Goal: Information Seeking & Learning: Learn about a topic

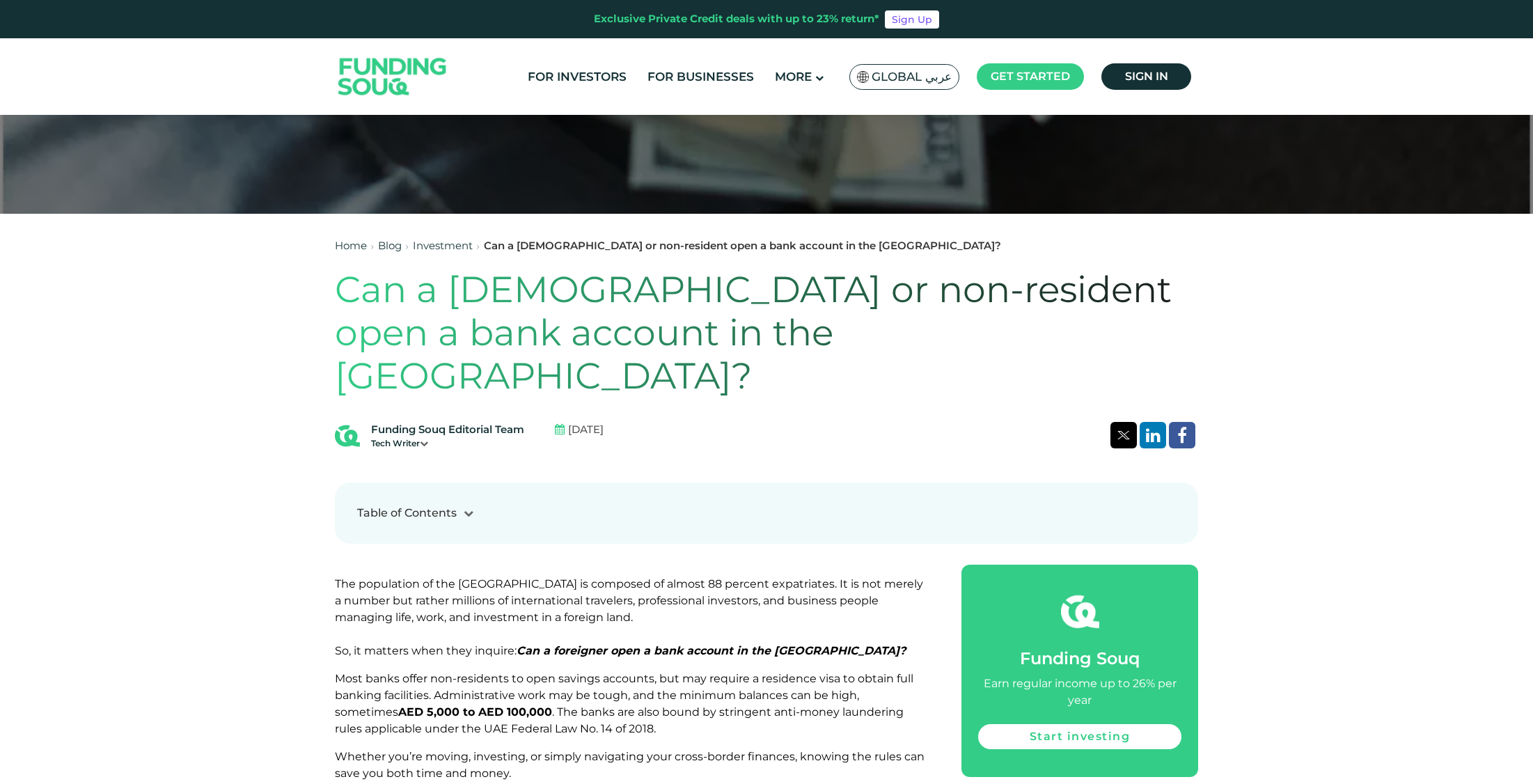
scroll to position [514, 0]
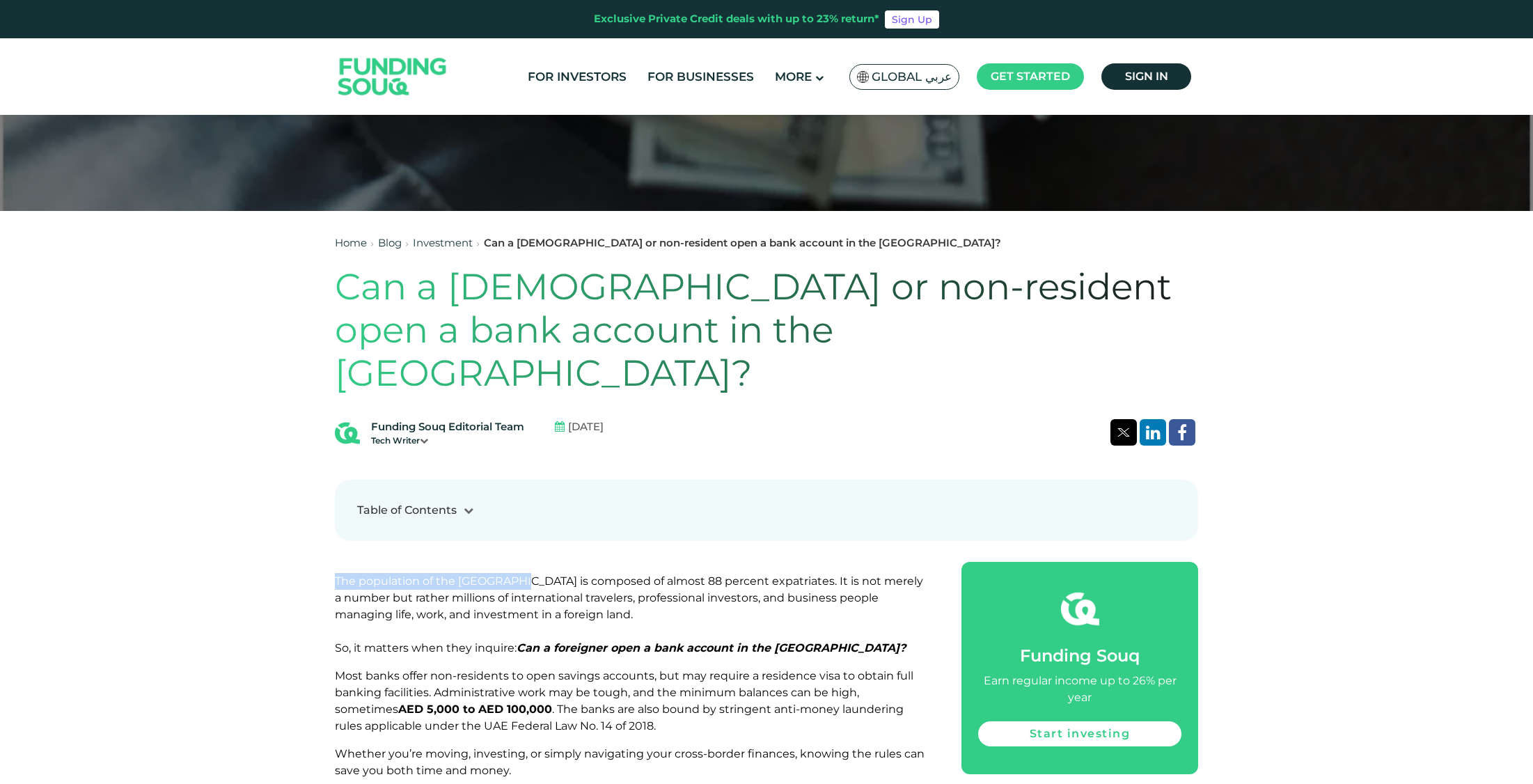
drag, startPoint x: 342, startPoint y: 536, endPoint x: 521, endPoint y: 535, distance: 179.0
click at [521, 574] on span "The population of the [GEOGRAPHIC_DATA] is composed of almost 88 percent expatr…" at bounding box center [629, 613] width 589 height 80
click at [441, 607] on span "The population of the [GEOGRAPHIC_DATA] is composed of almost 88 percent expatr…" at bounding box center [629, 613] width 589 height 80
drag, startPoint x: 374, startPoint y: 606, endPoint x: 506, endPoint y: 604, distance: 132.0
click at [506, 604] on span "The population of the [GEOGRAPHIC_DATA] is composed of almost 88 percent expatr…" at bounding box center [629, 613] width 589 height 80
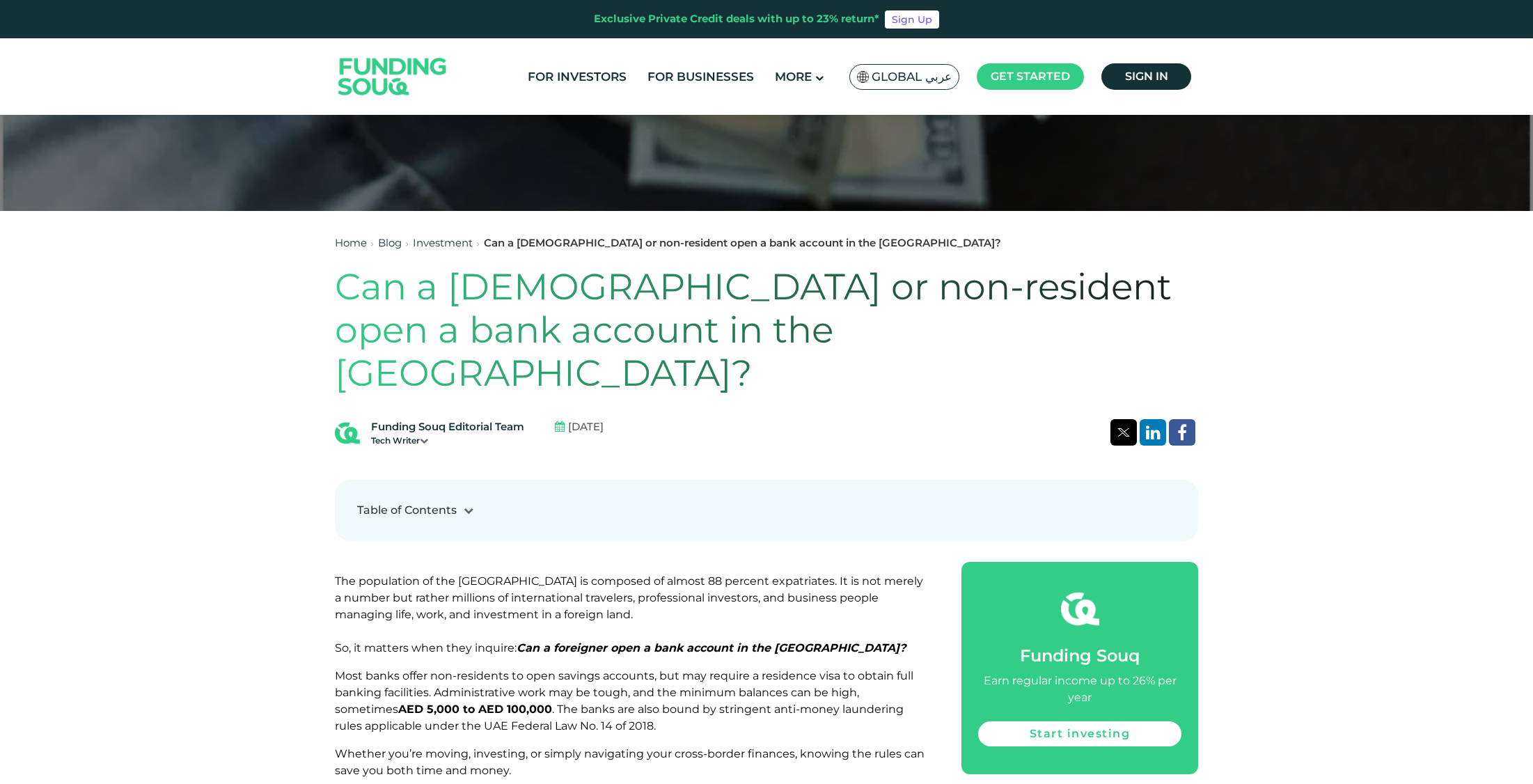
click at [423, 669] on span "Most banks offer non-residents to open savings accounts, but may require a resi…" at bounding box center [624, 701] width 579 height 64
drag, startPoint x: 411, startPoint y: 630, endPoint x: 865, endPoint y: 635, distance: 454.0
click at [865, 669] on span "Most banks offer non-residents to open savings accounts, but may require a resi…" at bounding box center [624, 701] width 579 height 64
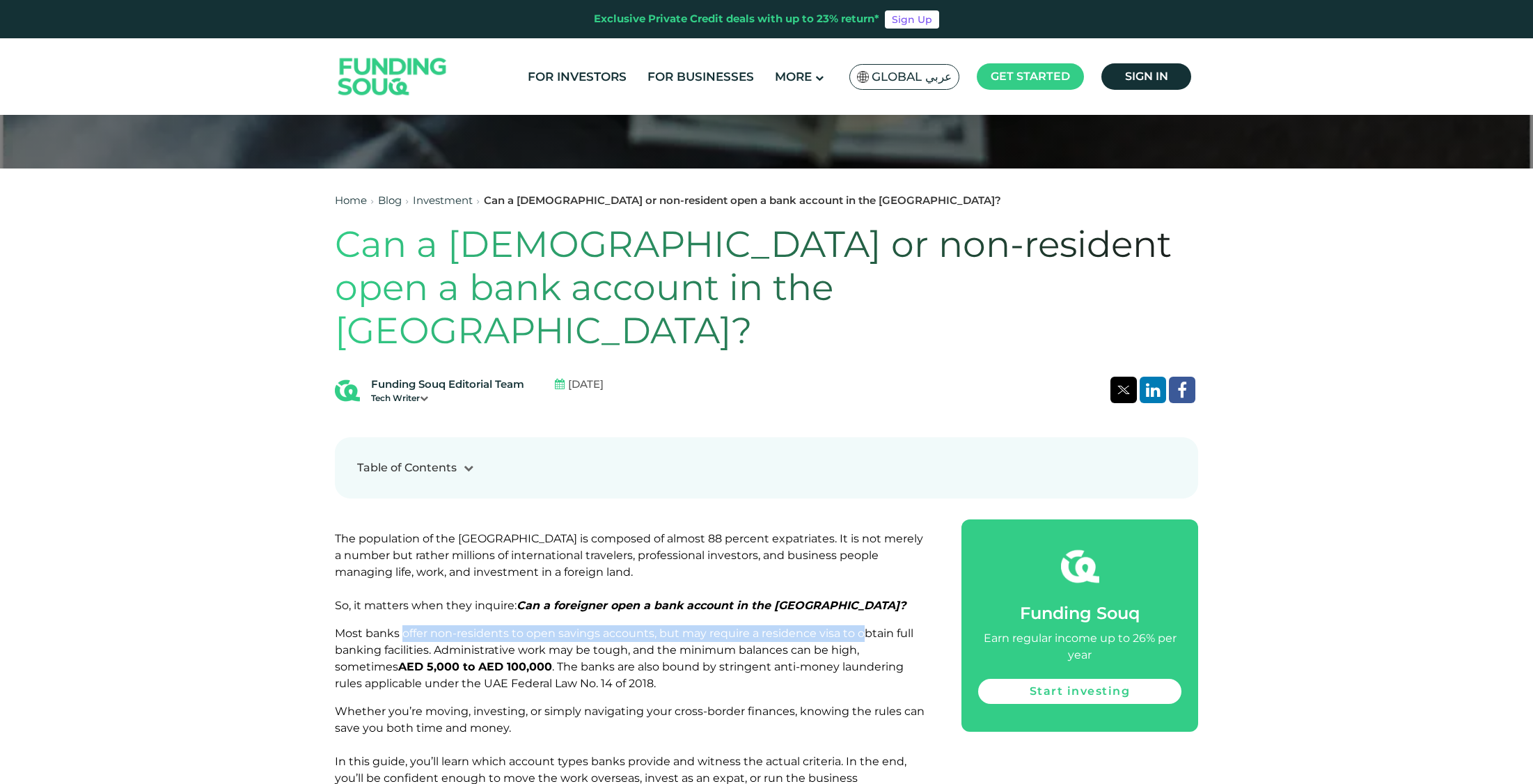
scroll to position [559, 0]
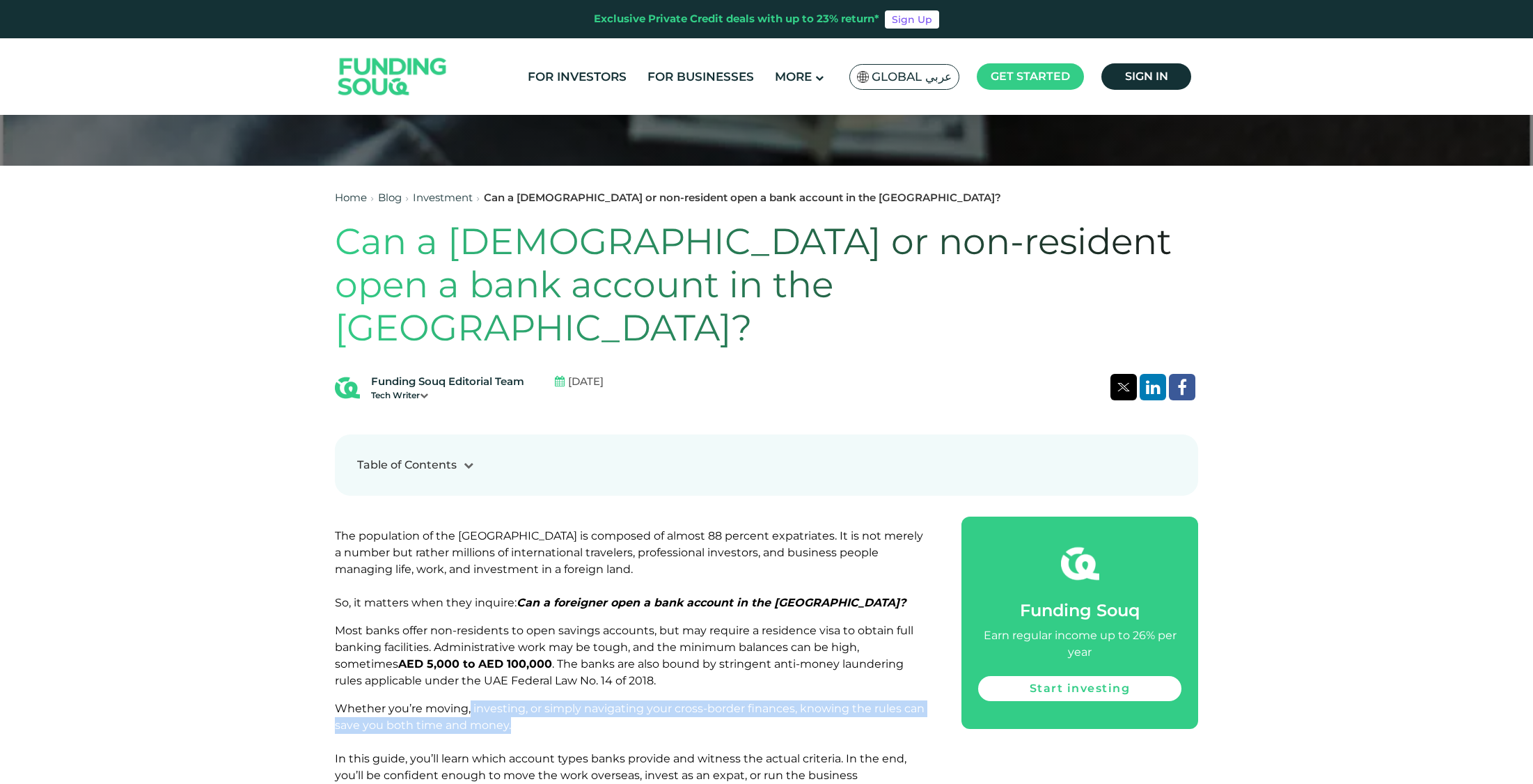
drag, startPoint x: 470, startPoint y: 664, endPoint x: 821, endPoint y: 674, distance: 351.1
click at [821, 700] on p "Whether you’re moving, investing, or simply navigating your cross-border financ…" at bounding box center [632, 750] width 595 height 100
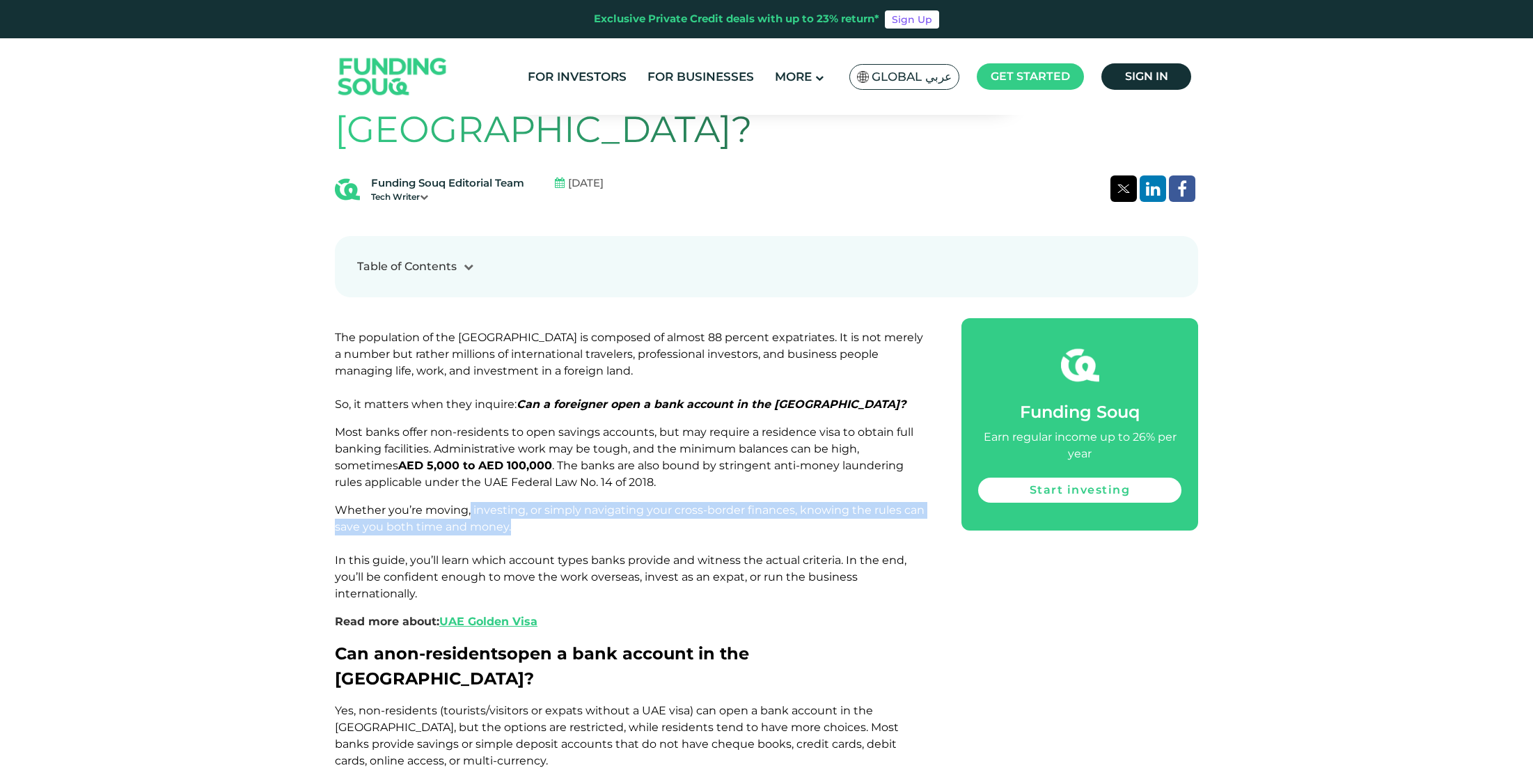
scroll to position [785, 0]
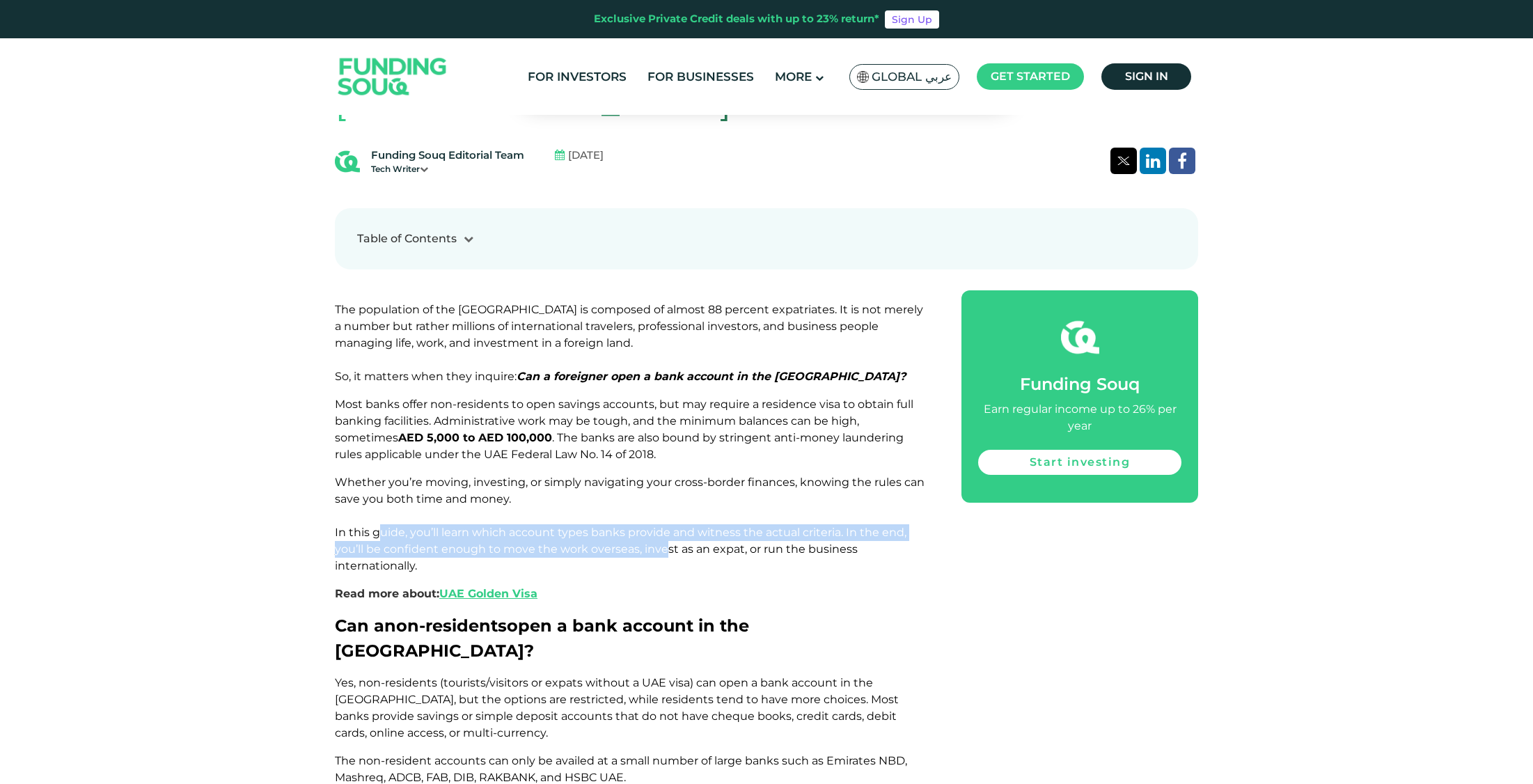
drag, startPoint x: 381, startPoint y: 491, endPoint x: 667, endPoint y: 494, distance: 286.0
click at [667, 494] on p "Whether you’re moving, investing, or simply navigating your cross-border financ…" at bounding box center [632, 524] width 595 height 100
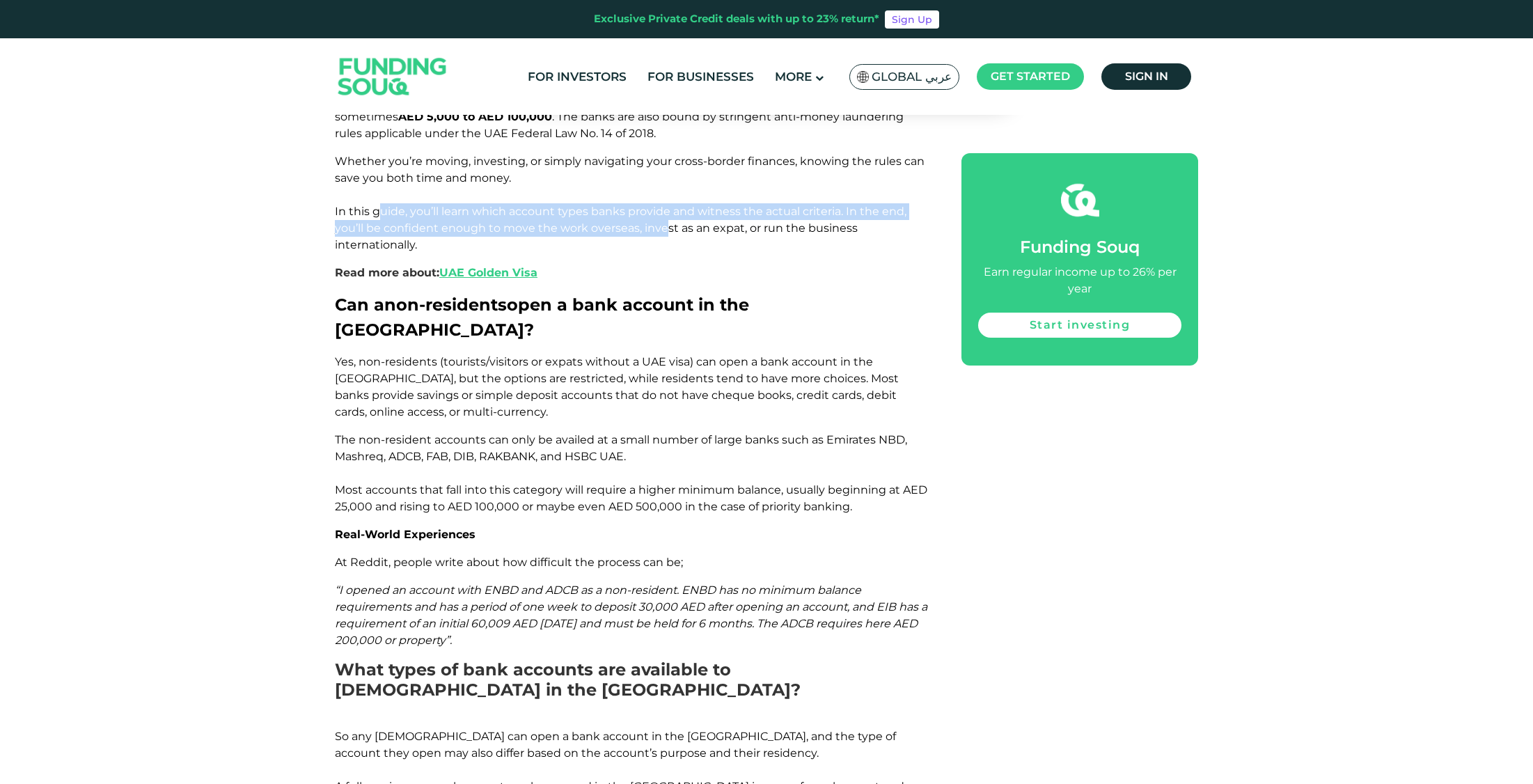
scroll to position [1144, 0]
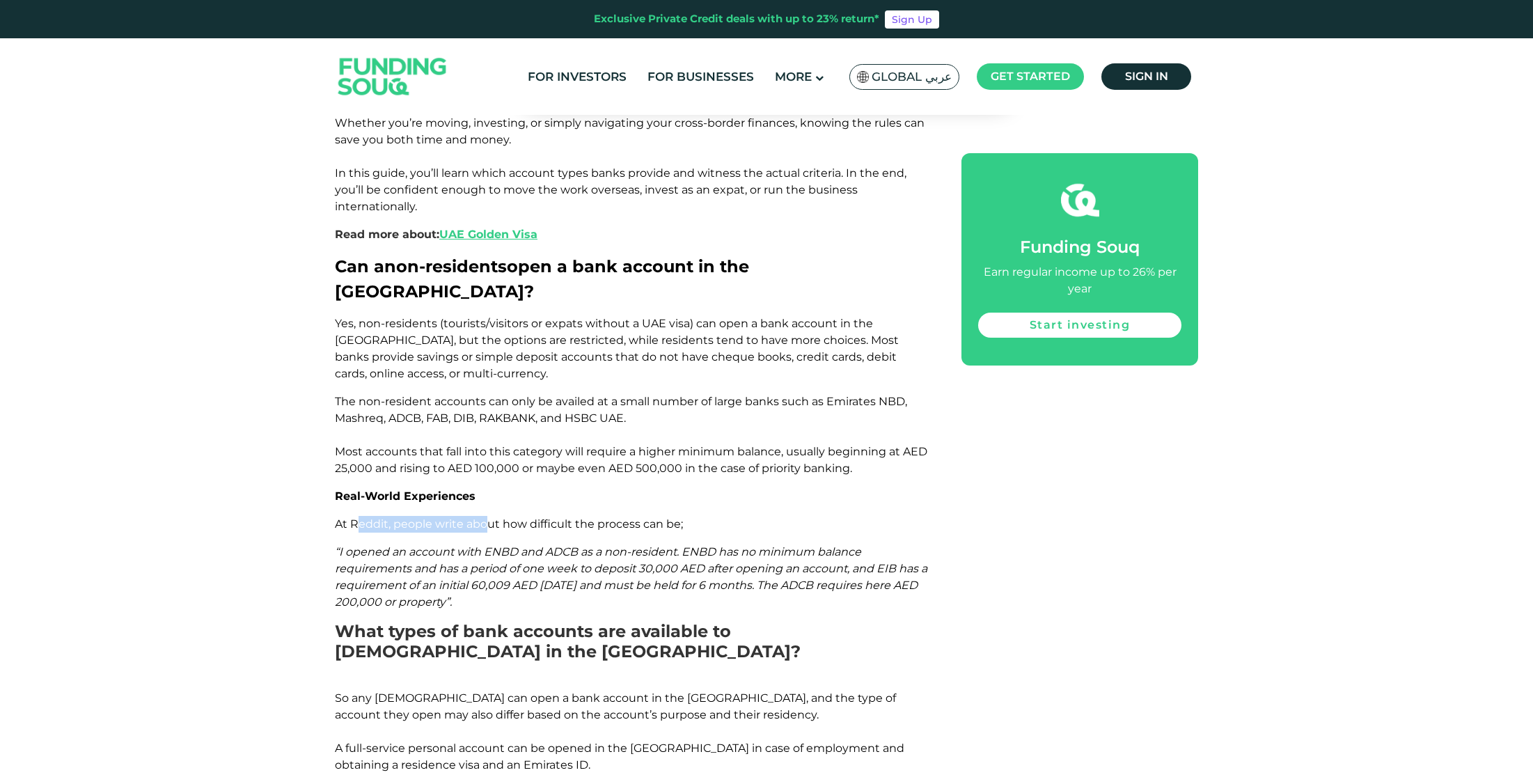
drag, startPoint x: 381, startPoint y: 454, endPoint x: 483, endPoint y: 459, distance: 102.1
click at [483, 517] on span "At Reddit, people write about how difficult the process can be;" at bounding box center [508, 524] width 348 height 14
click at [432, 545] on span "“I opened an account with ENBD and ADCB as a non-resident. ENBD has no minimum …" at bounding box center [631, 577] width 592 height 64
drag, startPoint x: 425, startPoint y: 482, endPoint x: 447, endPoint y: 499, distance: 27.8
click at [447, 545] on span "“I opened an account with ENBD and ADCB as a non-resident. ENBD has no minimum …" at bounding box center [631, 577] width 592 height 64
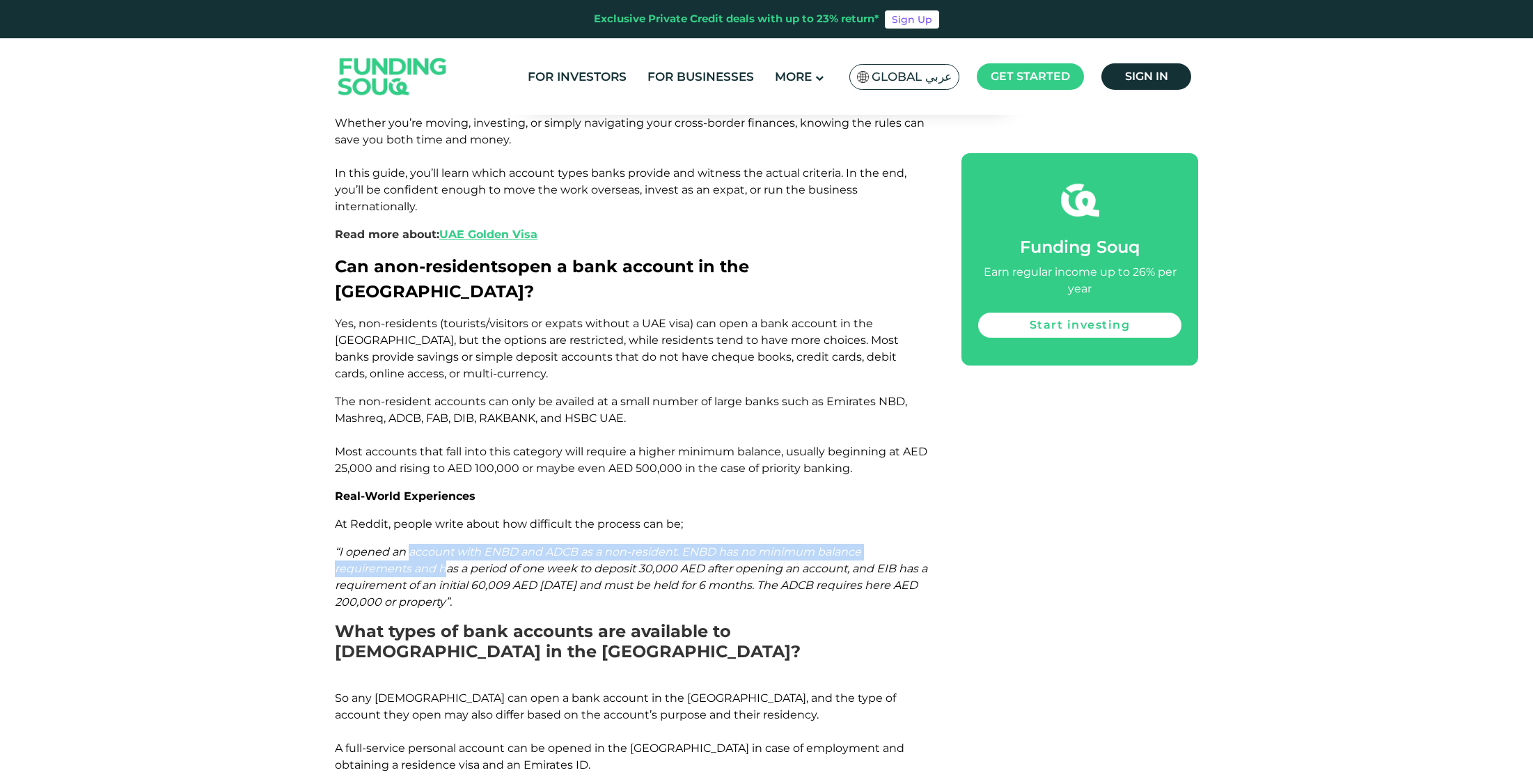
drag, startPoint x: 791, startPoint y: 504, endPoint x: 607, endPoint y: 524, distance: 185.1
click at [607, 544] on p "“I opened an account with ENBD and ADCB as a non-resident. ENBD has no minimum …" at bounding box center [632, 577] width 595 height 67
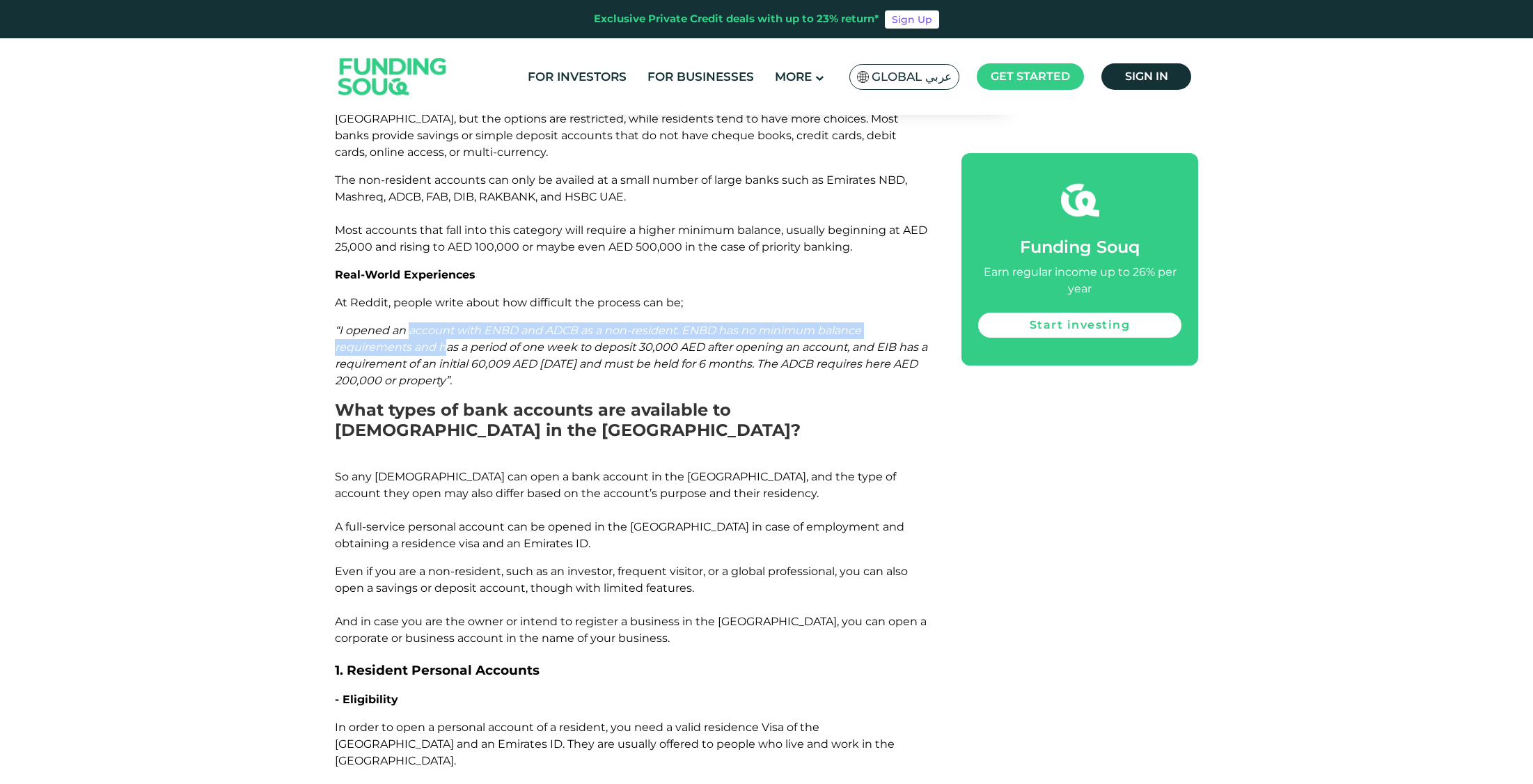
scroll to position [1363, 0]
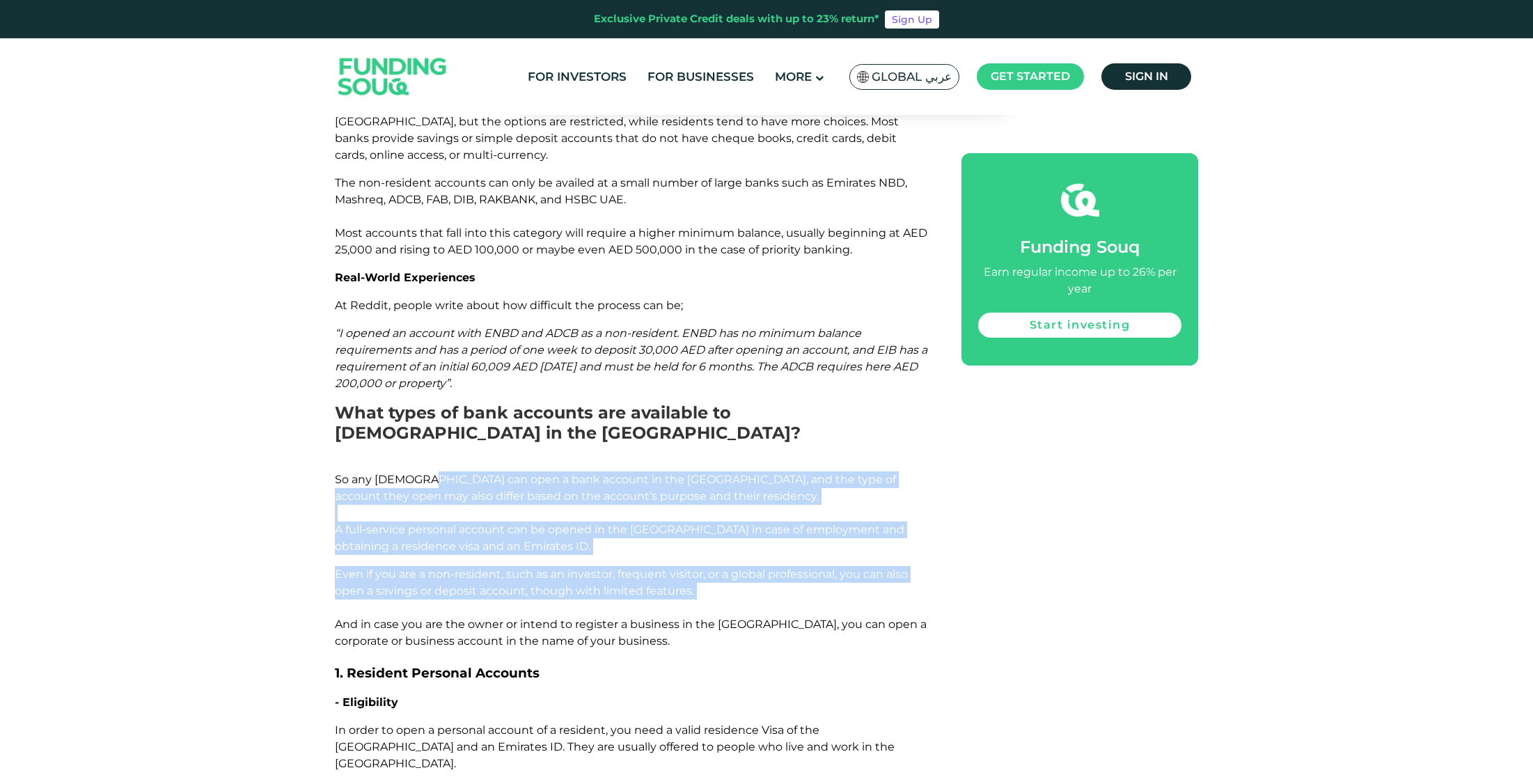
drag, startPoint x: 428, startPoint y: 411, endPoint x: 541, endPoint y: 527, distance: 161.9
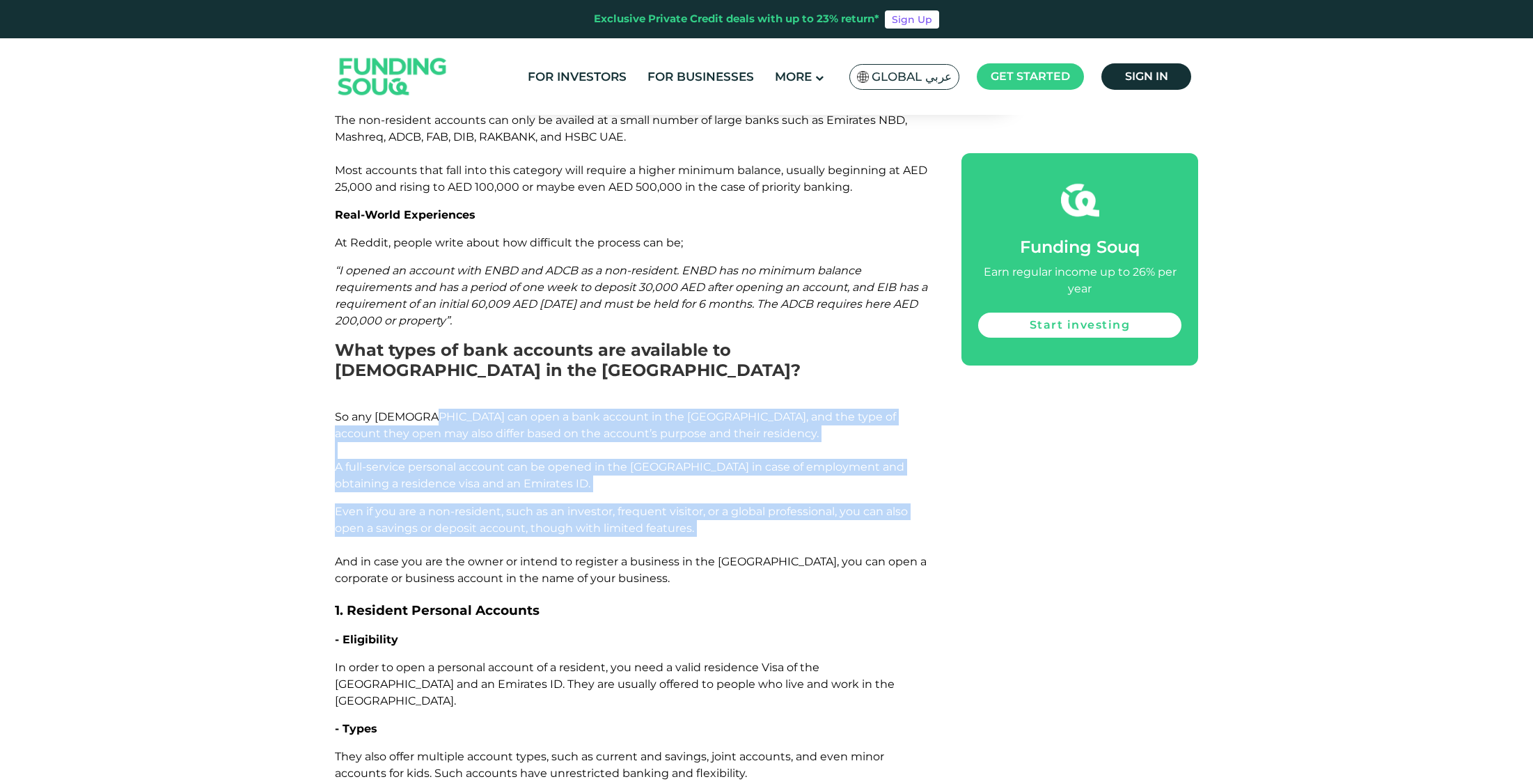
scroll to position [1451, 0]
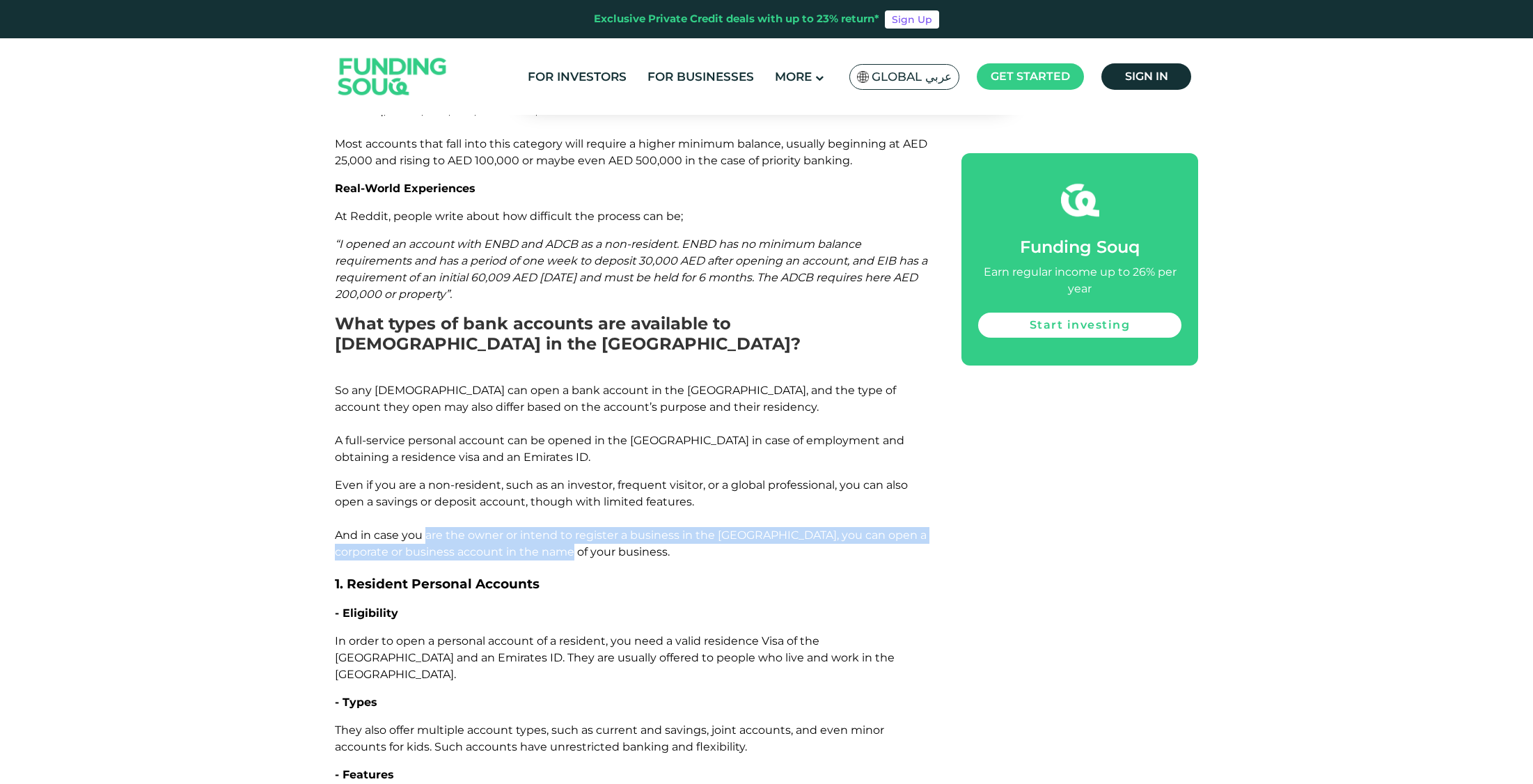
drag, startPoint x: 426, startPoint y: 467, endPoint x: 582, endPoint y: 472, distance: 156.1
click at [582, 476] on p "Even if you are a non-resident, such as an investor, frequent visitor, or a glo…" at bounding box center [632, 518] width 595 height 84
click at [434, 478] on span "Even if you are a non-resident, such as an investor, frequent visitor, or a glo…" at bounding box center [630, 518] width 591 height 80
drag, startPoint x: 762, startPoint y: 467, endPoint x: 774, endPoint y: 474, distance: 13.9
click at [774, 476] on p "Even if you are a non-resident, such as an investor, frequent visitor, or a glo…" at bounding box center [632, 518] width 595 height 84
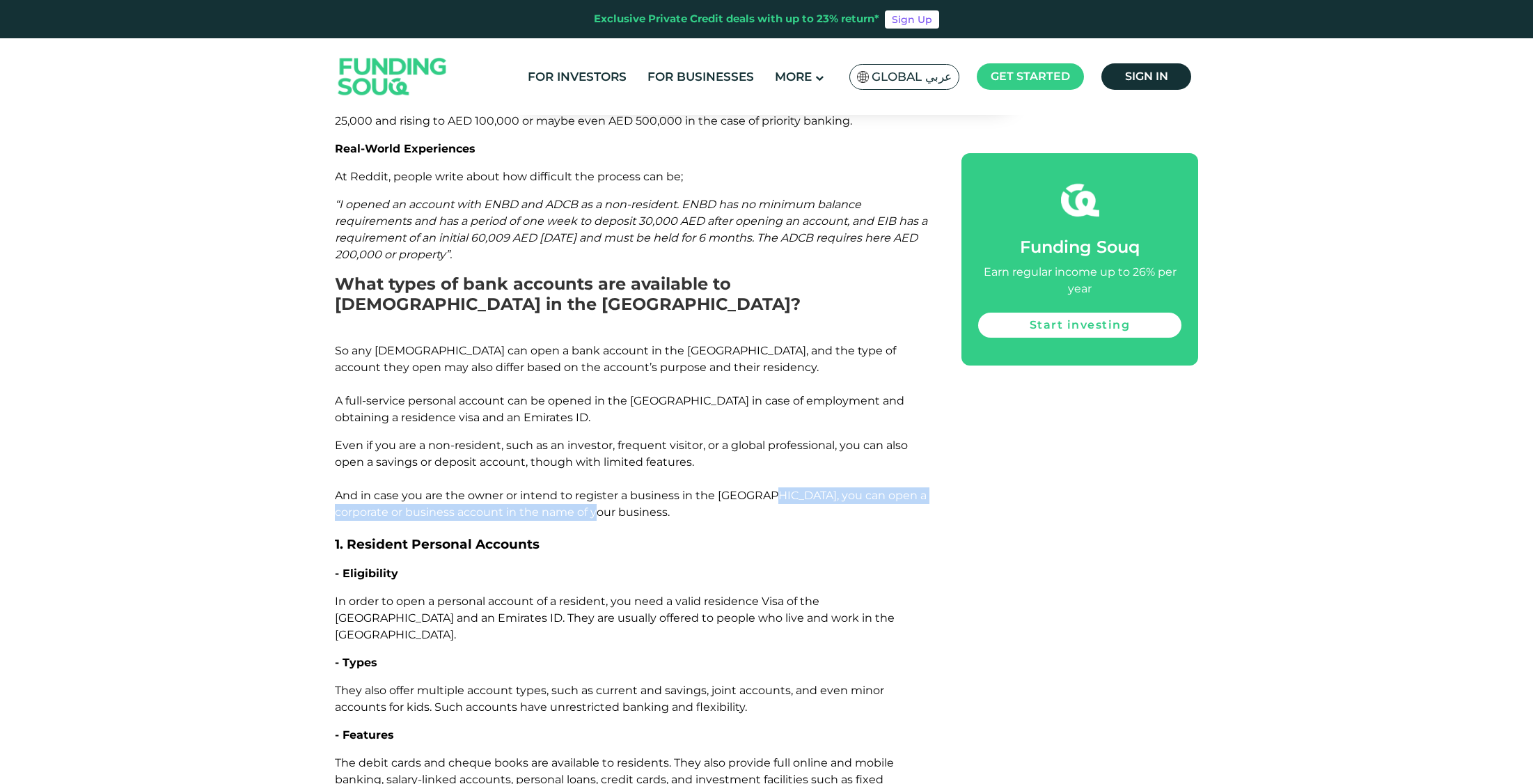
scroll to position [1527, 0]
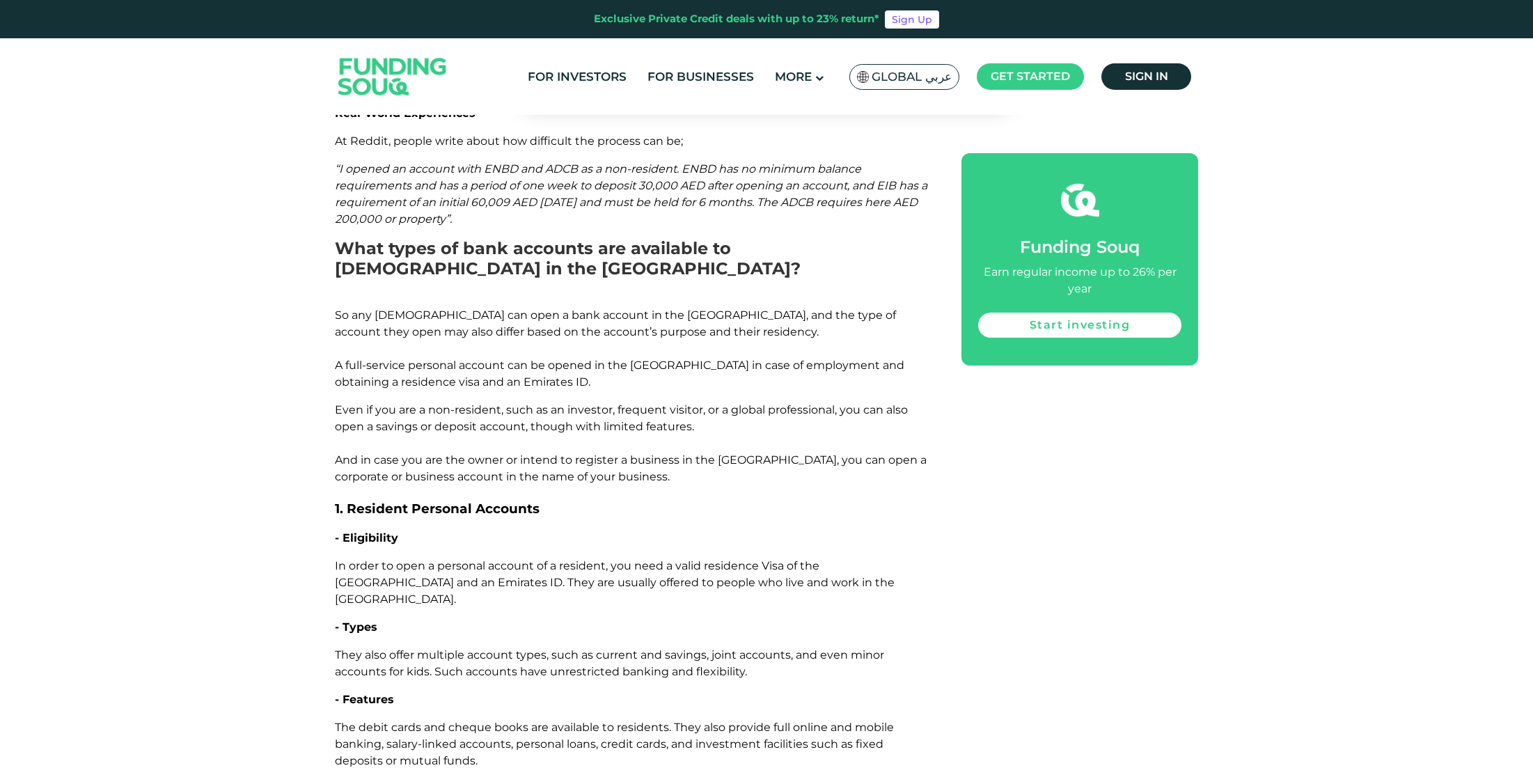
click at [364, 559] on span "In order to open a personal account of a resident, you need a valid residence V…" at bounding box center [615, 582] width 560 height 46
drag, startPoint x: 338, startPoint y: 497, endPoint x: 479, endPoint y: 497, distance: 141.0
click at [479, 559] on span "In order to open a personal account of a resident, you need a valid residence V…" at bounding box center [615, 582] width 560 height 46
click at [431, 557] on p "In order to open a personal account of a resident, you need a valid residence V…" at bounding box center [632, 582] width 595 height 50
drag, startPoint x: 335, startPoint y: 494, endPoint x: 620, endPoint y: 503, distance: 285.1
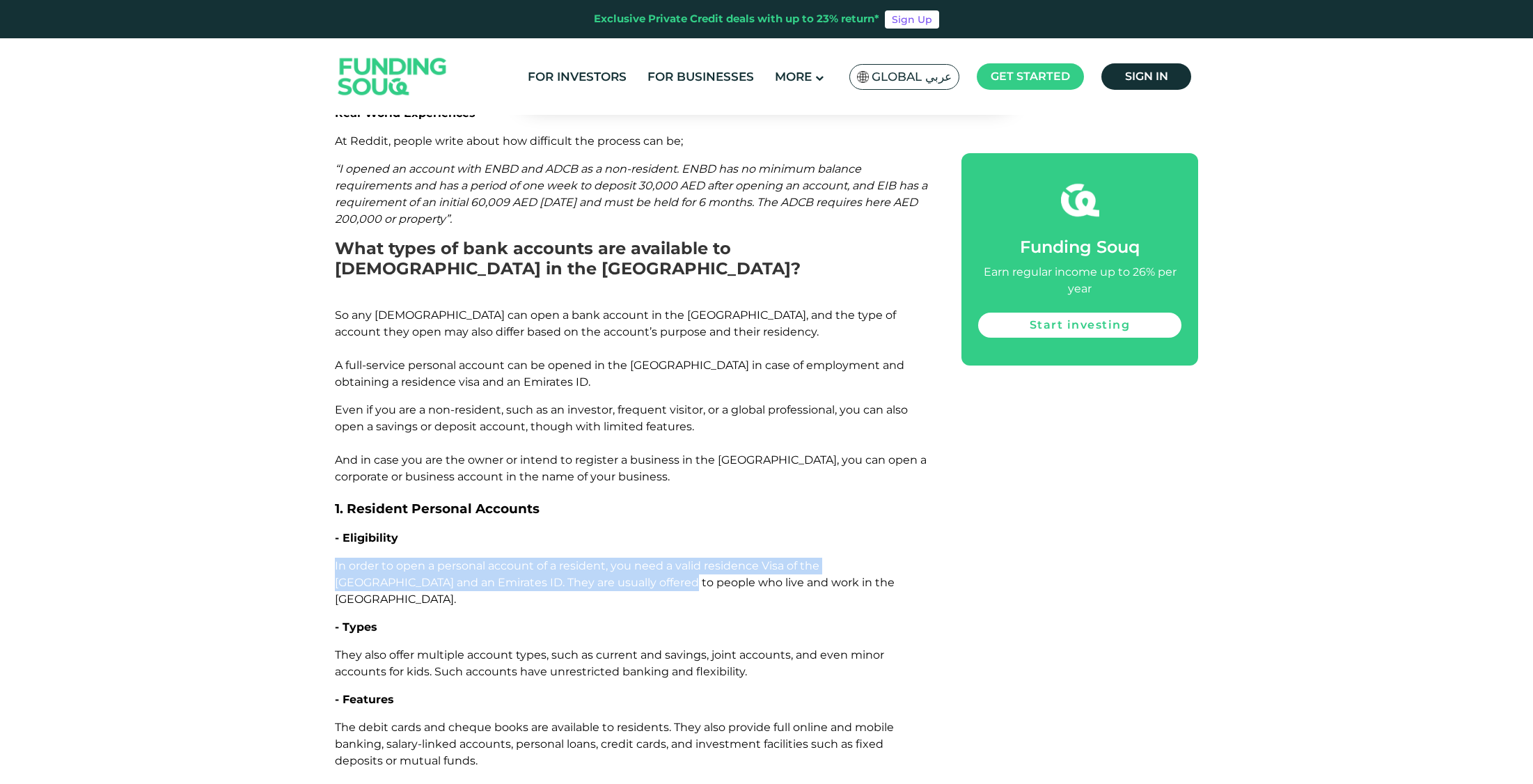
click at [620, 557] on p "In order to open a personal account of a resident, you need a valid residence V…" at bounding box center [632, 582] width 595 height 50
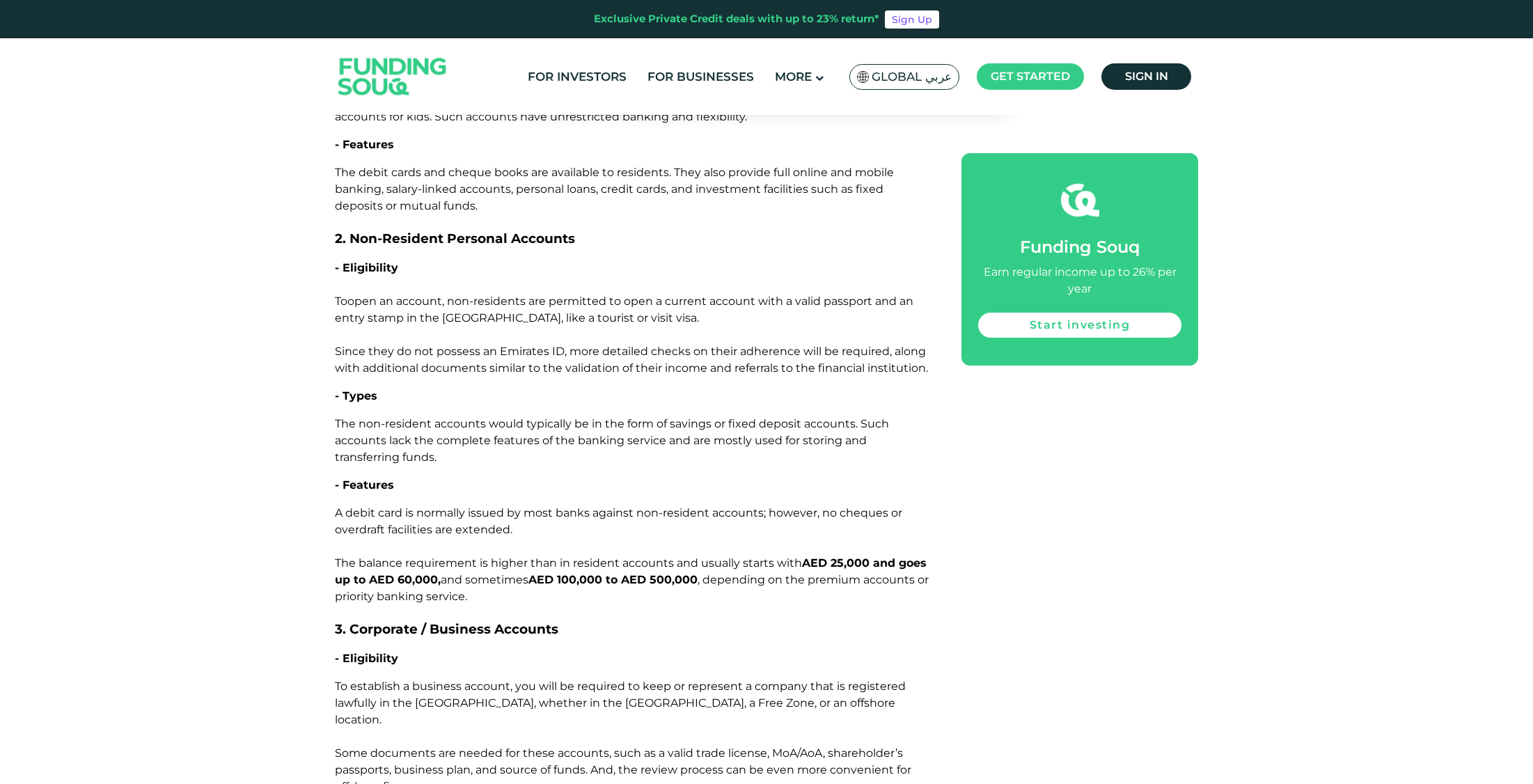
scroll to position [2107, 0]
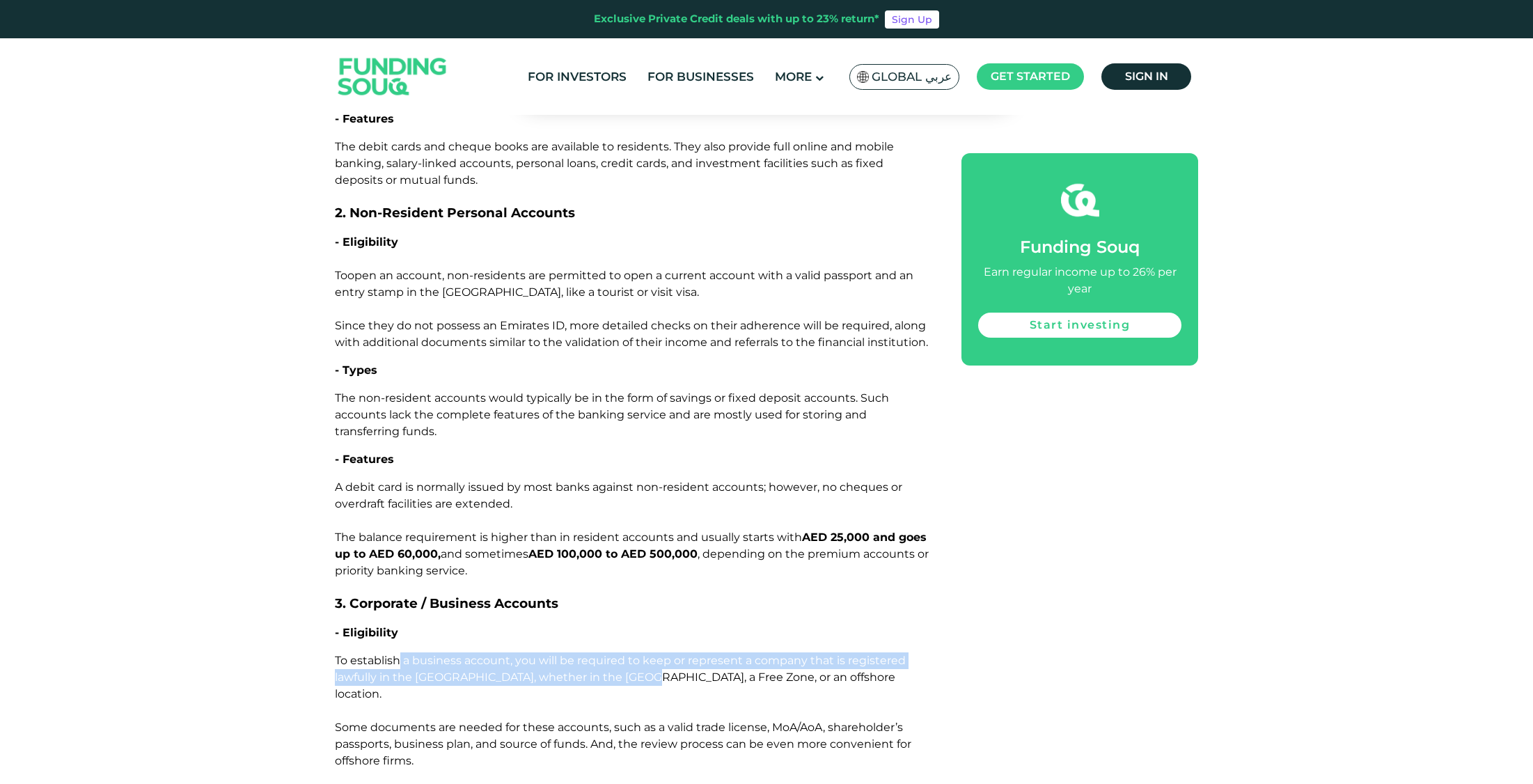
drag, startPoint x: 399, startPoint y: 575, endPoint x: 642, endPoint y: 579, distance: 243.0
click at [642, 652] on p "To establish a business account, you will be required to keep or represent a co…" at bounding box center [632, 710] width 595 height 117
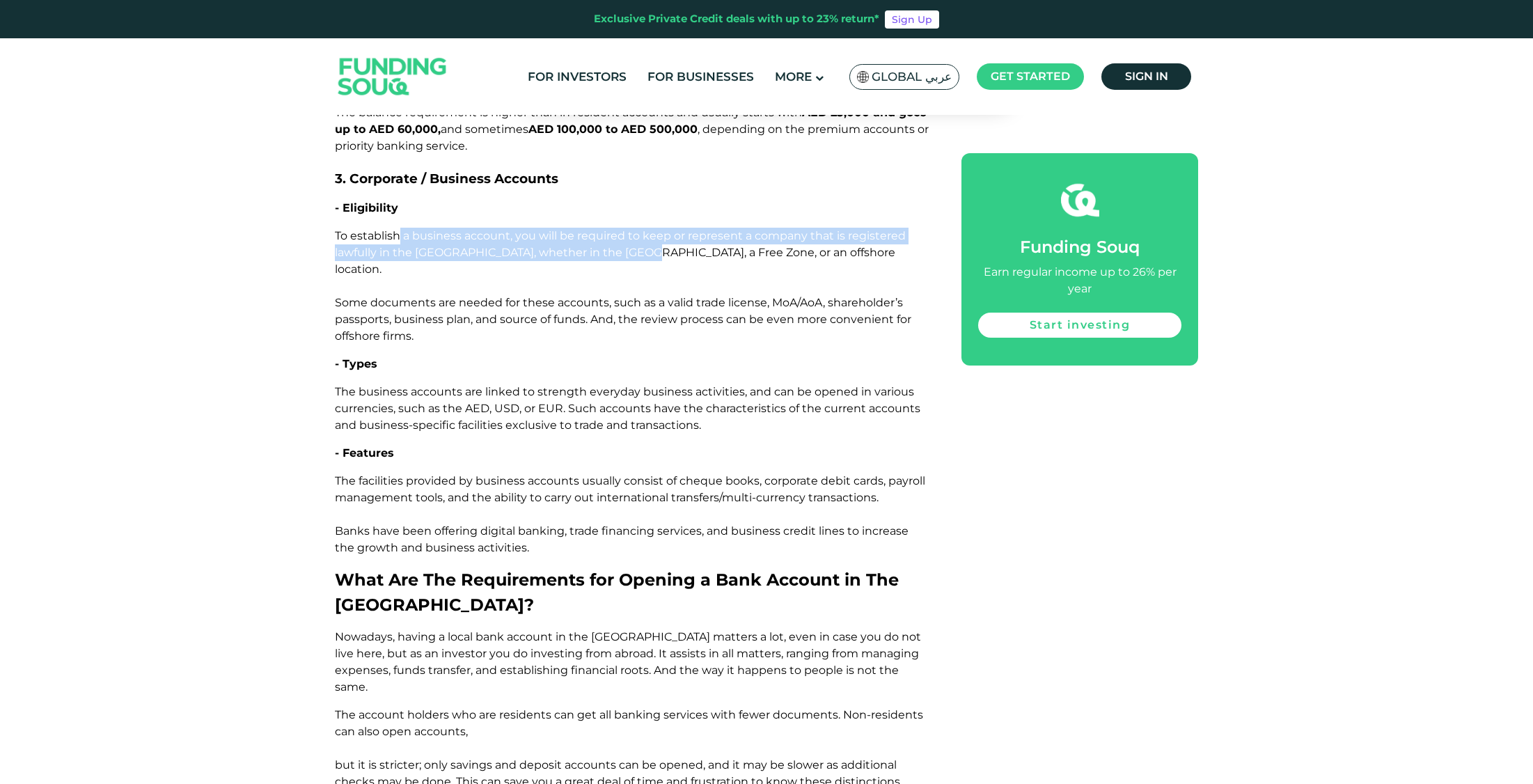
scroll to position [2524, 0]
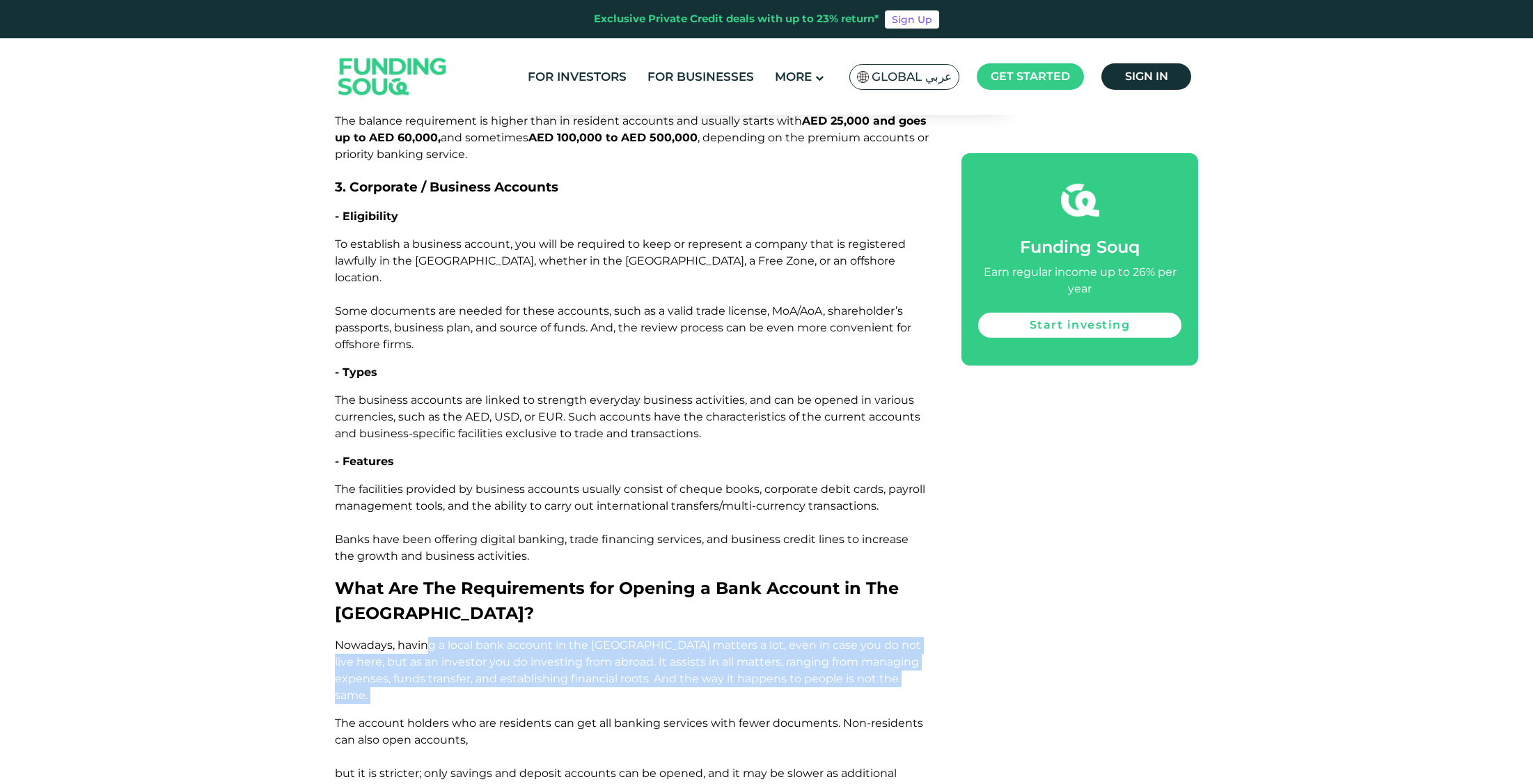
drag, startPoint x: 439, startPoint y: 547, endPoint x: 533, endPoint y: 583, distance: 100.7
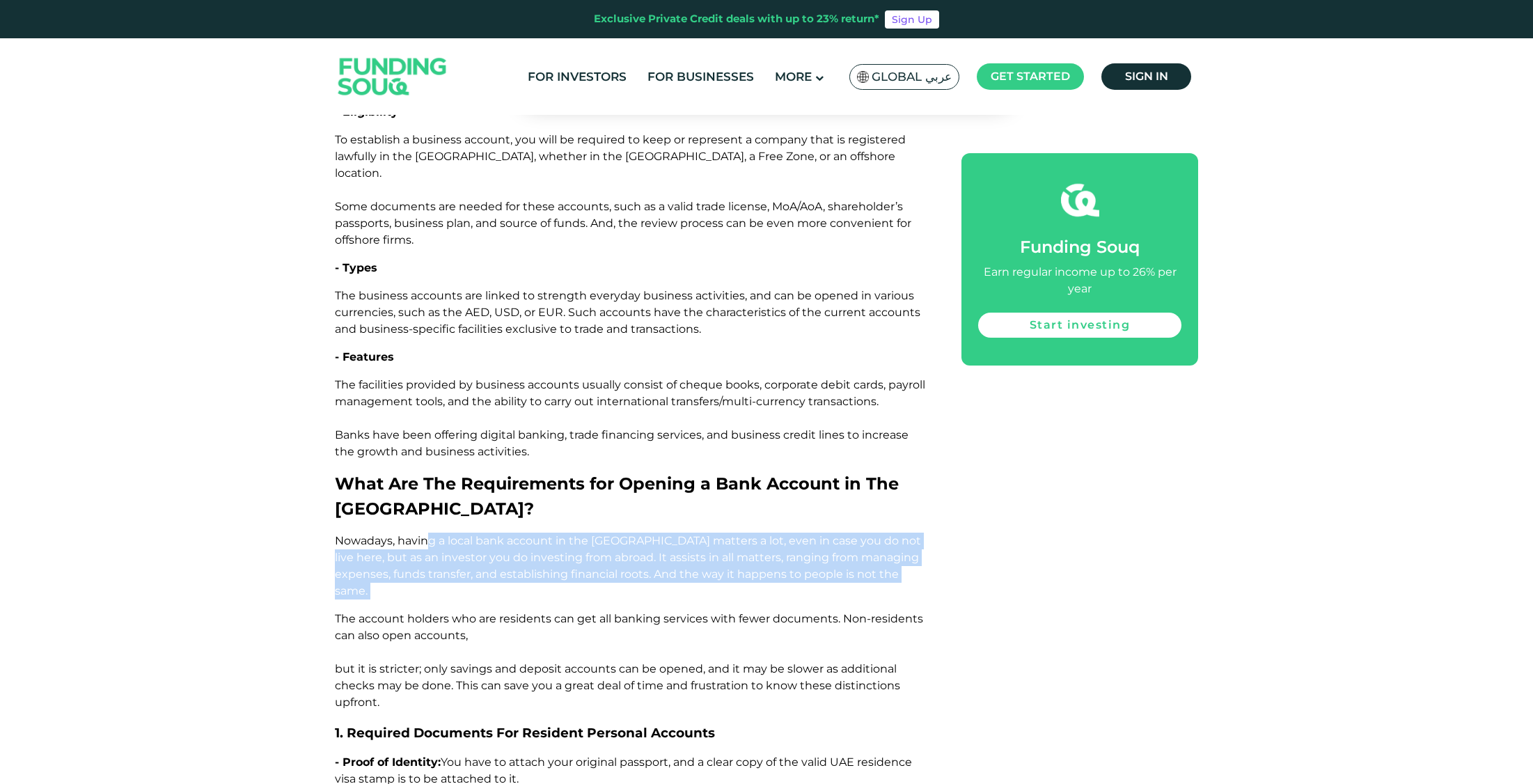
scroll to position [2631, 0]
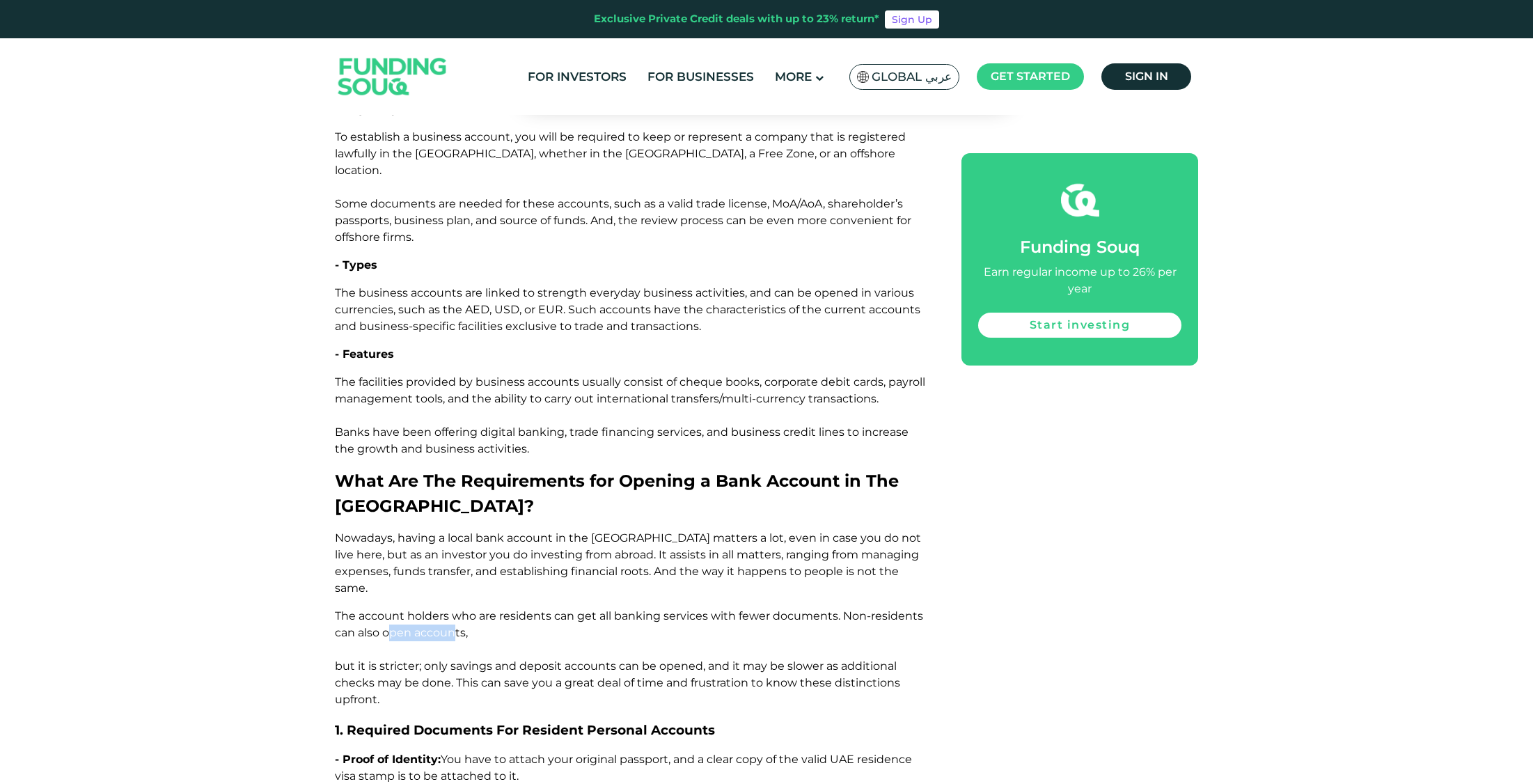
drag, startPoint x: 393, startPoint y: 500, endPoint x: 455, endPoint y: 501, distance: 62.0
click at [455, 608] on p "The account holders who are residents can get all banking services with fewer d…" at bounding box center [632, 658] width 595 height 100
click at [389, 608] on span "The account holders who are residents can get all banking services with fewer d…" at bounding box center [629, 657] width 589 height 96
drag, startPoint x: 358, startPoint y: 546, endPoint x: 447, endPoint y: 552, distance: 89.2
click at [447, 608] on p "The account holders who are residents can get all banking services with fewer d…" at bounding box center [632, 658] width 595 height 100
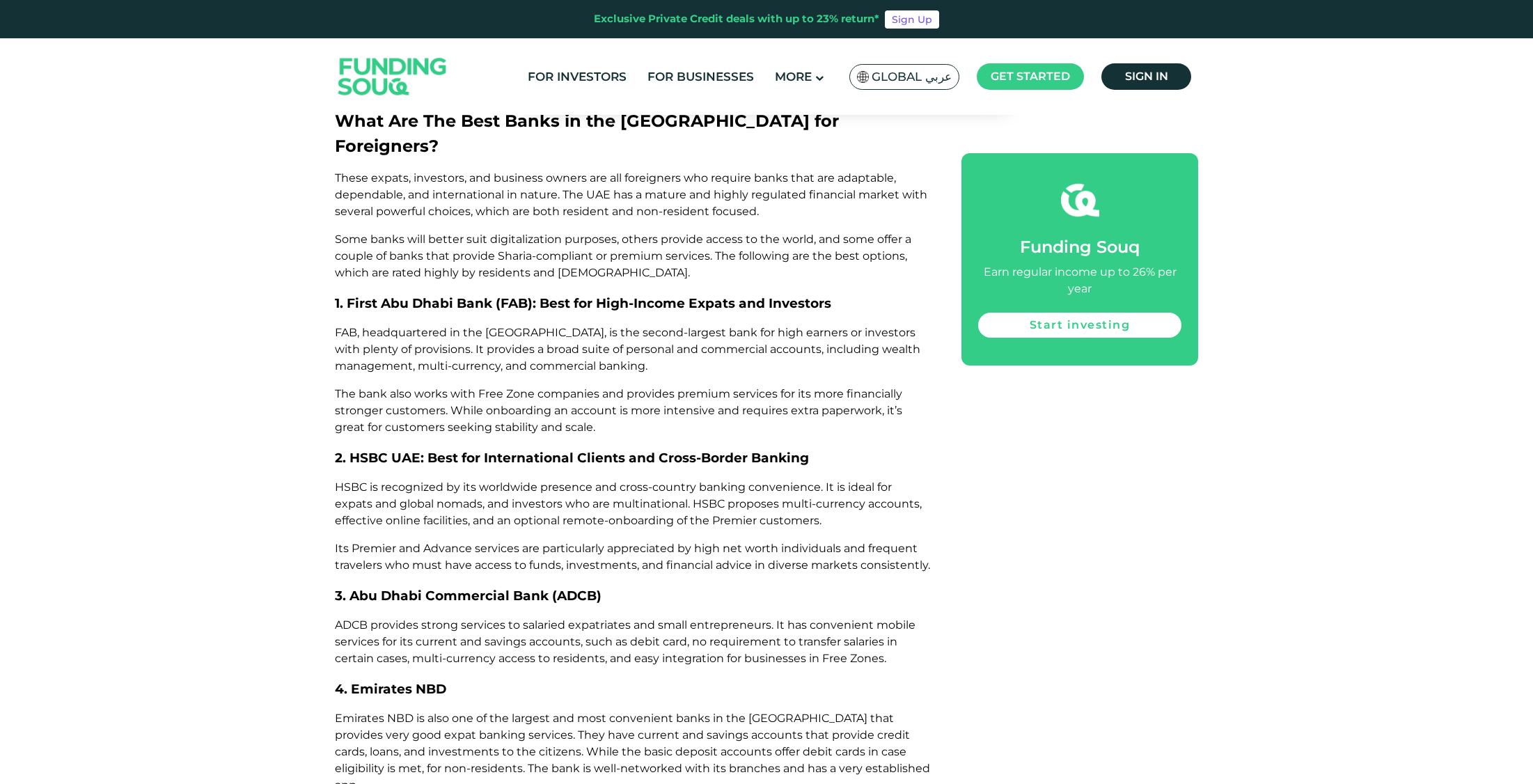
scroll to position [4027, 0]
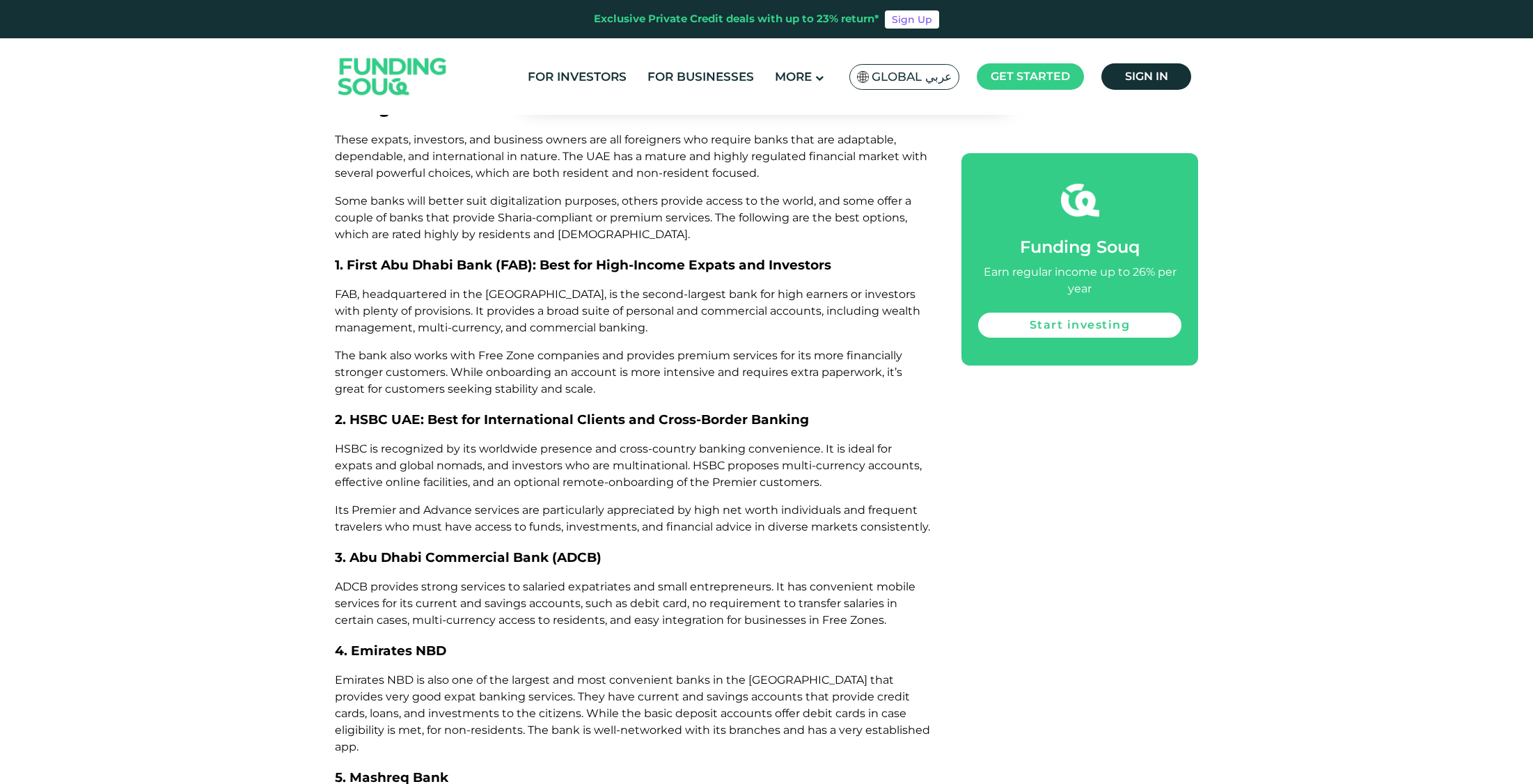
drag, startPoint x: 389, startPoint y: 611, endPoint x: 549, endPoint y: 614, distance: 160.0
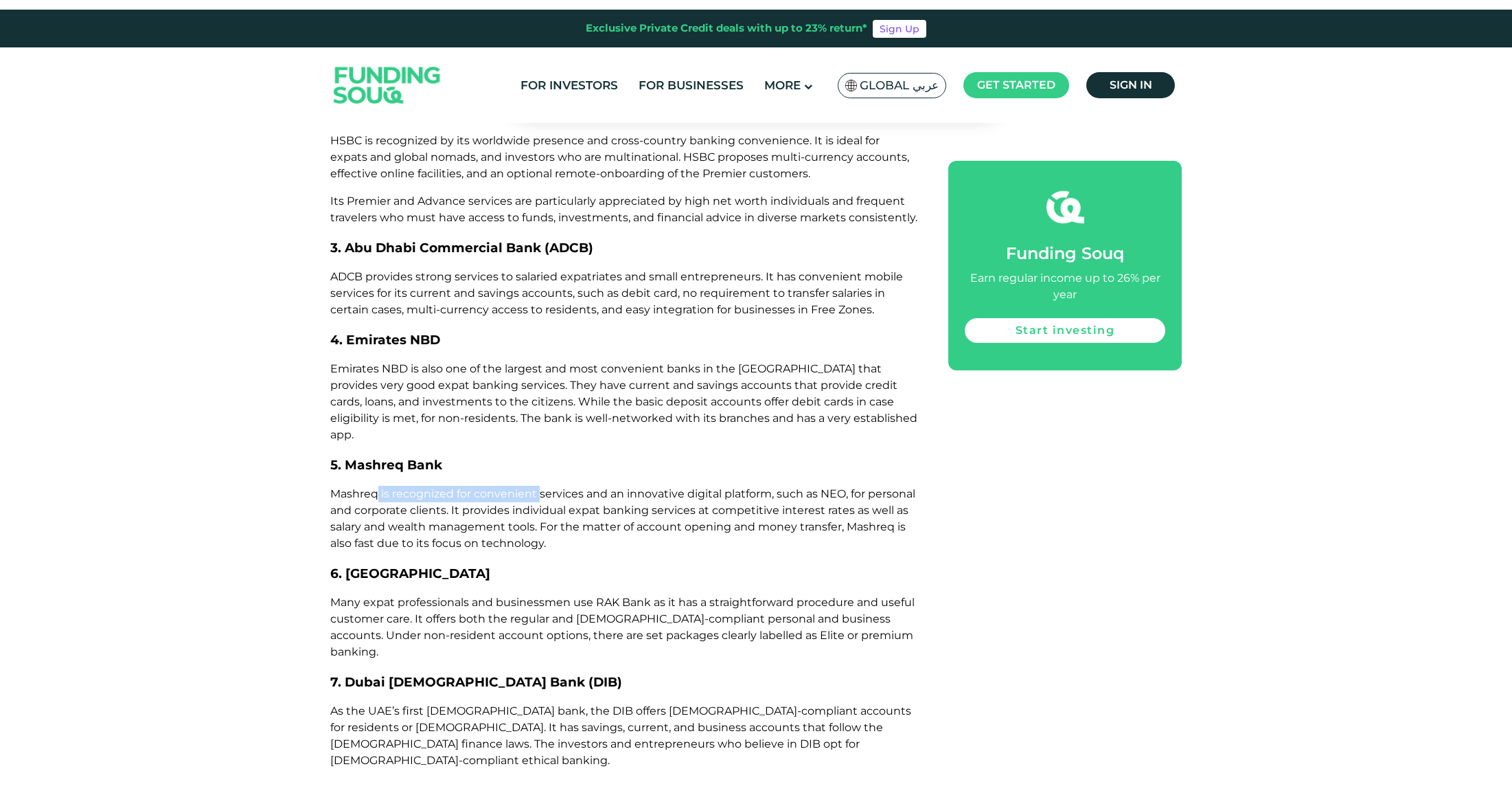
scroll to position [4290, 0]
